Goal: Task Accomplishment & Management: Use online tool/utility

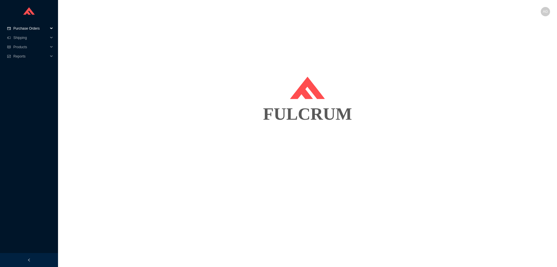
click at [23, 27] on span "Purchase Orders" at bounding box center [30, 28] width 35 height 9
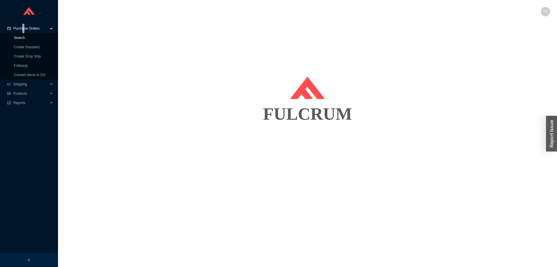
click at [21, 38] on link "Search" at bounding box center [19, 38] width 11 height 4
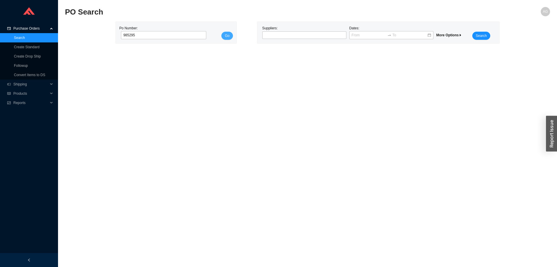
click at [229, 33] on span "Go" at bounding box center [227, 36] width 5 height 6
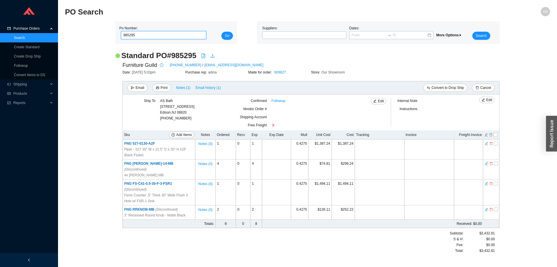
drag, startPoint x: 144, startPoint y: 34, endPoint x: 111, endPoint y: 37, distance: 34.1
click at [121, 37] on input "985295" at bounding box center [163, 35] width 85 height 8
paste input "6"
type input "985296"
click at [228, 37] on span "Go" at bounding box center [227, 36] width 5 height 6
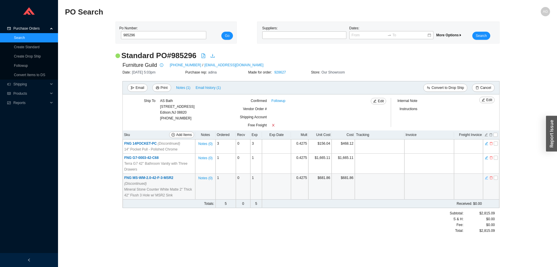
click at [486, 179] on icon "edit" at bounding box center [486, 177] width 3 height 4
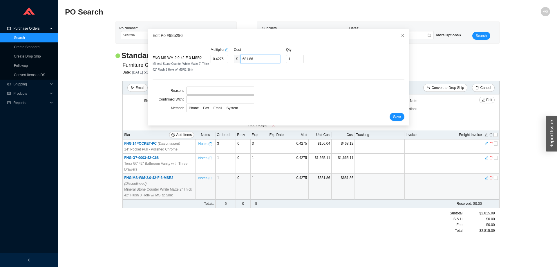
drag, startPoint x: 258, startPoint y: 59, endPoint x: 220, endPoint y: 59, distance: 37.7
click at [240, 59] on input "681.86" at bounding box center [260, 59] width 40 height 8
paste input "724.62"
type input "0.4543"
type input "724.62"
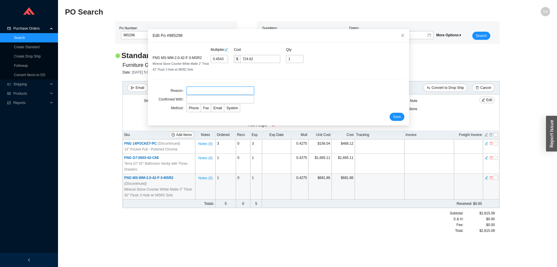
click at [198, 91] on input "text" at bounding box center [221, 90] width 68 height 8
type input "Price"
type input "[PERSON_NAME]"
click at [283, 109] on form "Multiplier Cost Qty FNG MS-WM-2.0-42-F-3-MSR2 Mineral Stone Counter White Matte…" at bounding box center [279, 84] width 252 height 74
click at [218, 109] on span "Email" at bounding box center [217, 108] width 9 height 4
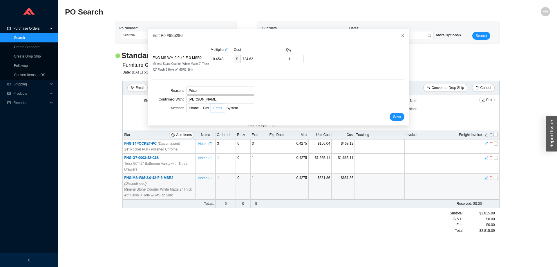
click at [211, 109] on input "Email" at bounding box center [211, 109] width 0 height 0
click at [395, 119] on span "Save" at bounding box center [397, 117] width 8 height 6
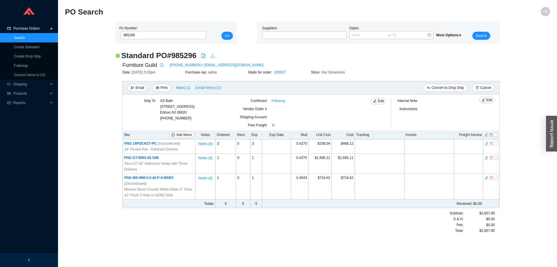
click at [212, 56] on icon "download" at bounding box center [213, 56] width 4 height 4
drag, startPoint x: 143, startPoint y: 34, endPoint x: 108, endPoint y: 37, distance: 34.7
click at [121, 37] on input "985296" at bounding box center [163, 35] width 85 height 8
paste input "5"
type input "985295"
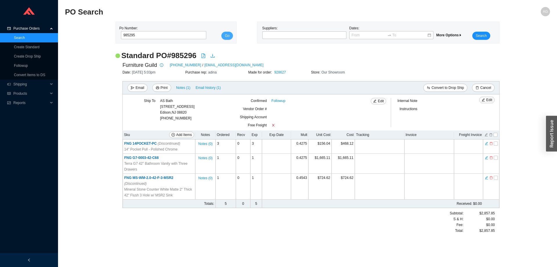
click at [227, 35] on span "Go" at bounding box center [227, 36] width 5 height 6
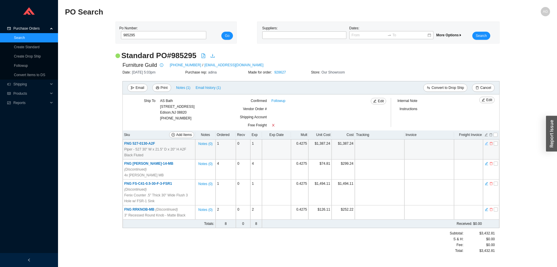
click at [486, 143] on icon "edit" at bounding box center [486, 143] width 3 height 4
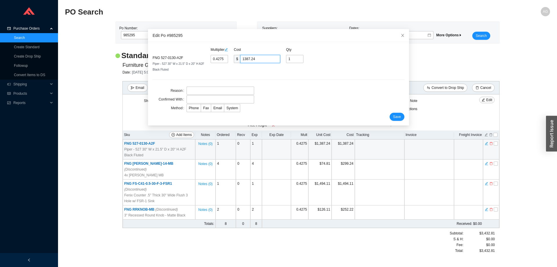
drag, startPoint x: 260, startPoint y: 59, endPoint x: 221, endPoint y: 60, distance: 38.6
click at [240, 60] on input "1387.24" at bounding box center [260, 59] width 40 height 8
paste input "2080.86"
type input "0.6413"
type input "2080.86"
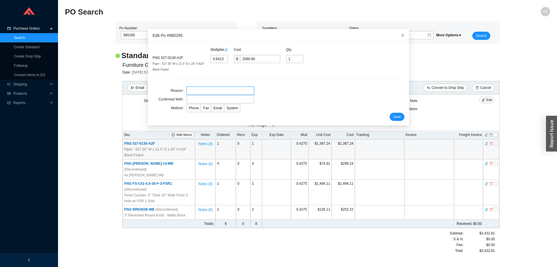
click at [198, 89] on input "text" at bounding box center [221, 90] width 68 height 8
type input "Price"
type input "[PERSON_NAME]"
click at [301, 90] on form "Multiplier Cost Qty FNG 527-0130-A2F Piper - 527 30" W x 21.5" D x 20" H A2F Bl…" at bounding box center [279, 84] width 252 height 74
click at [217, 111] on label "Email" at bounding box center [217, 108] width 13 height 8
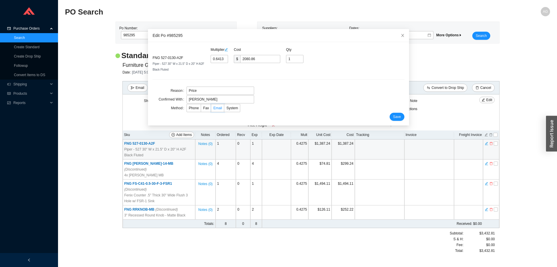
click at [211, 109] on input "Email" at bounding box center [211, 109] width 0 height 0
